Goal: Task Accomplishment & Management: Complete application form

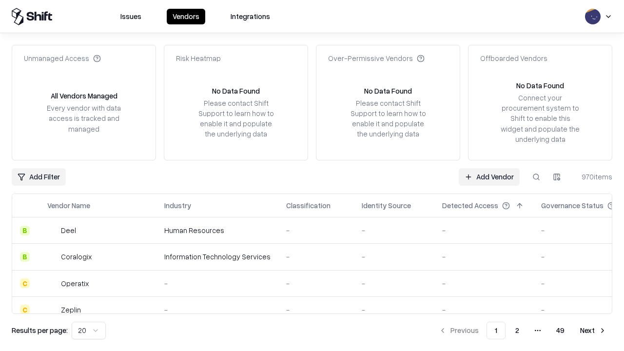
click at [489, 176] on link "Add Vendor" at bounding box center [489, 177] width 61 height 18
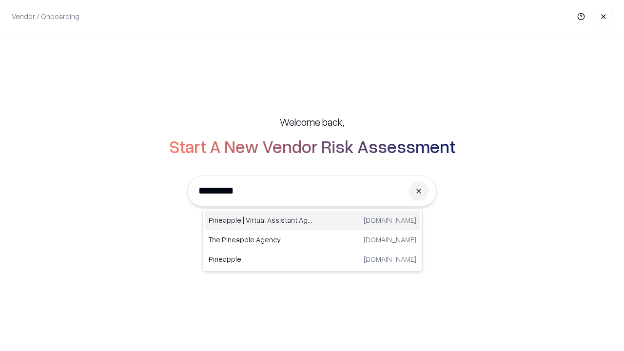
click at [312, 220] on div "Pineapple | Virtual Assistant Agency [DOMAIN_NAME]" at bounding box center [312, 220] width 215 height 19
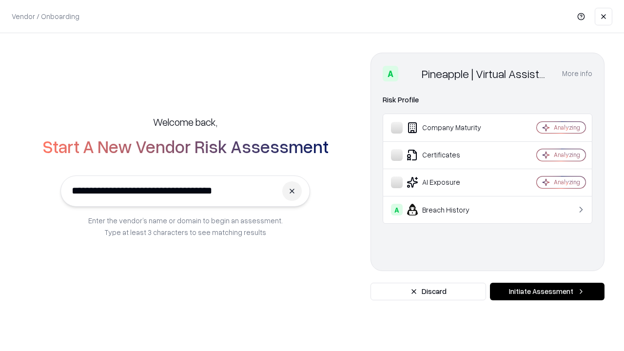
type input "**********"
click at [547, 291] on button "Initiate Assessment" at bounding box center [547, 292] width 115 height 18
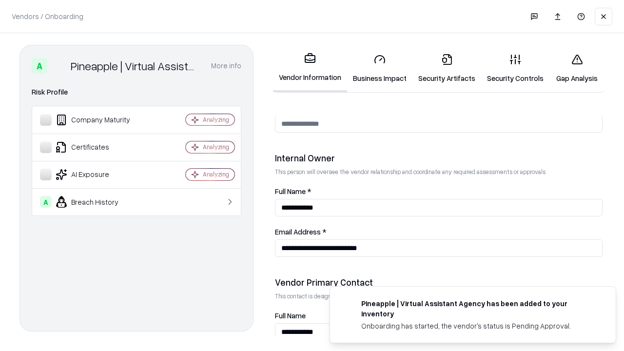
scroll to position [505, 0]
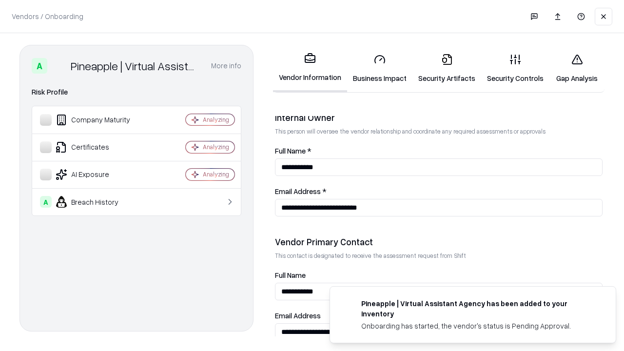
click at [446, 68] on link "Security Artifacts" at bounding box center [446, 68] width 69 height 45
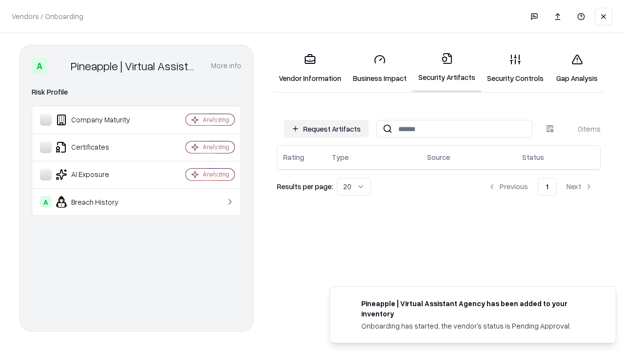
click at [326, 128] on button "Request Artifacts" at bounding box center [326, 129] width 85 height 18
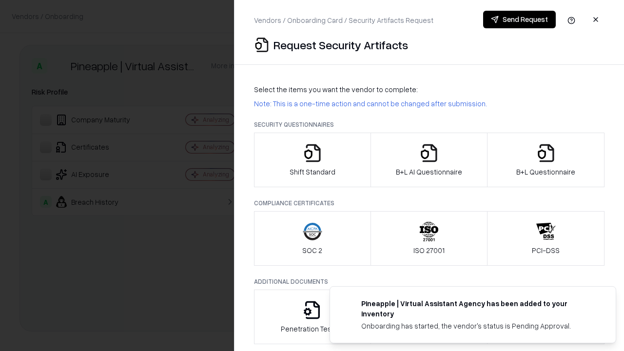
click at [545, 160] on icon "button" at bounding box center [545, 152] width 19 height 19
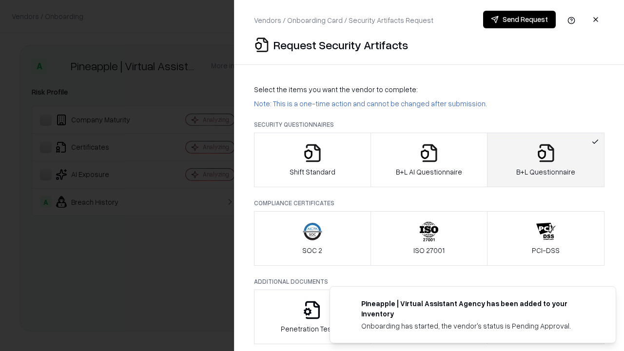
click at [428, 160] on icon "button" at bounding box center [428, 152] width 19 height 19
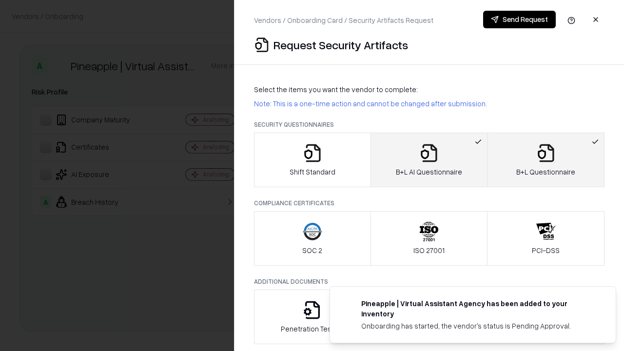
click at [519, 19] on button "Send Request" at bounding box center [519, 20] width 73 height 18
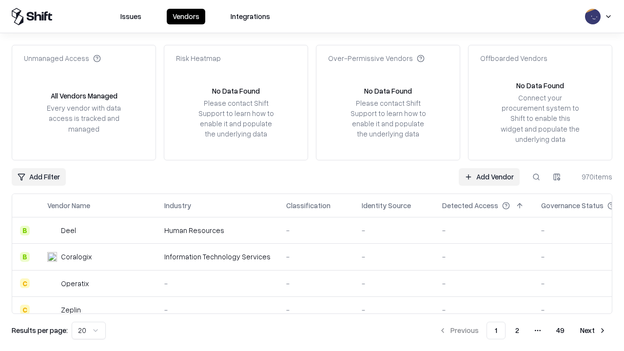
click at [489, 176] on link "Add Vendor" at bounding box center [489, 177] width 61 height 18
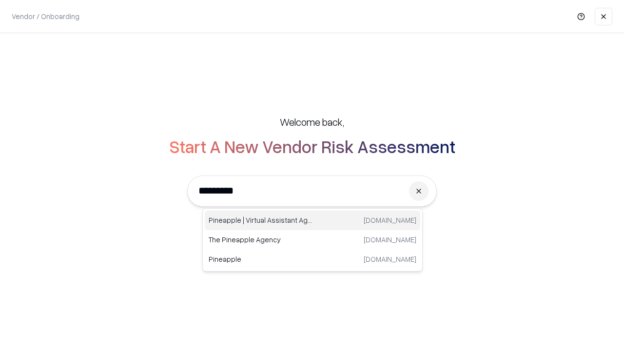
click at [312, 220] on div "Pineapple | Virtual Assistant Agency [DOMAIN_NAME]" at bounding box center [312, 220] width 215 height 19
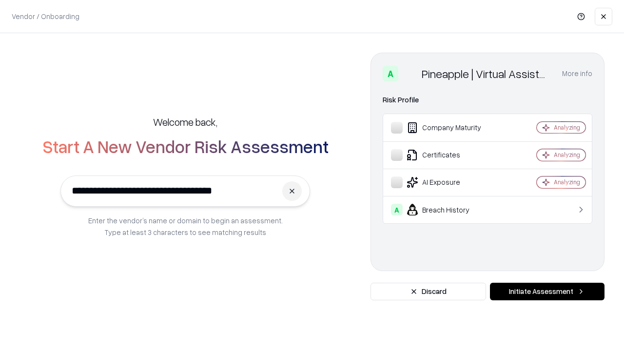
type input "**********"
click at [547, 291] on button "Initiate Assessment" at bounding box center [547, 292] width 115 height 18
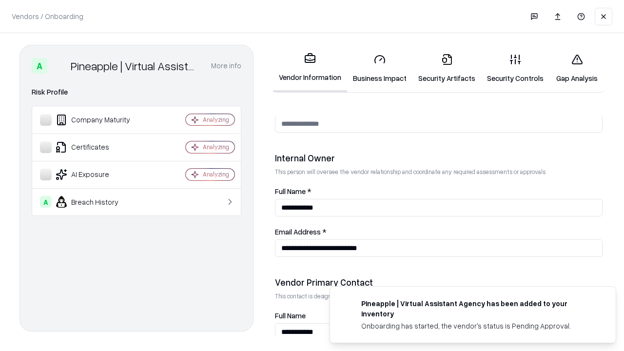
scroll to position [505, 0]
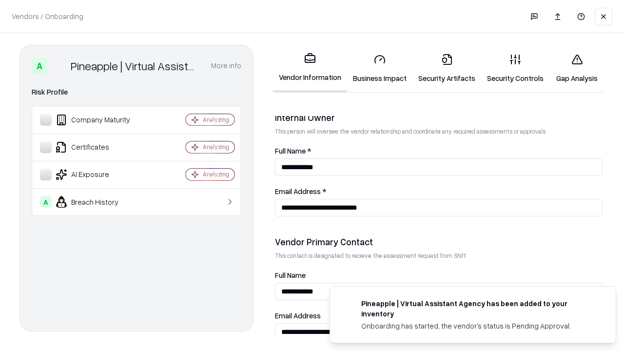
click at [577, 68] on link "Gap Analysis" at bounding box center [576, 68] width 55 height 45
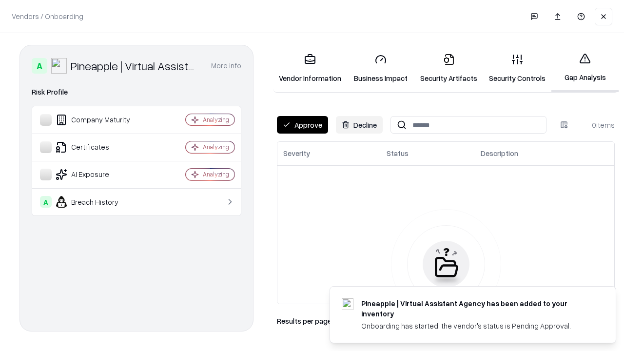
click at [302, 125] on button "Approve" at bounding box center [302, 125] width 51 height 18
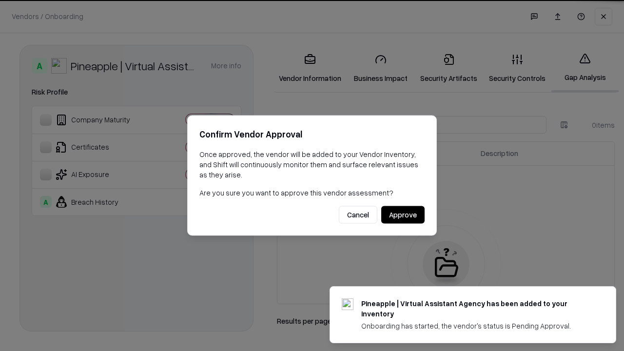
click at [403, 214] on button "Approve" at bounding box center [402, 215] width 43 height 18
